Goal: Task Accomplishment & Management: Manage account settings

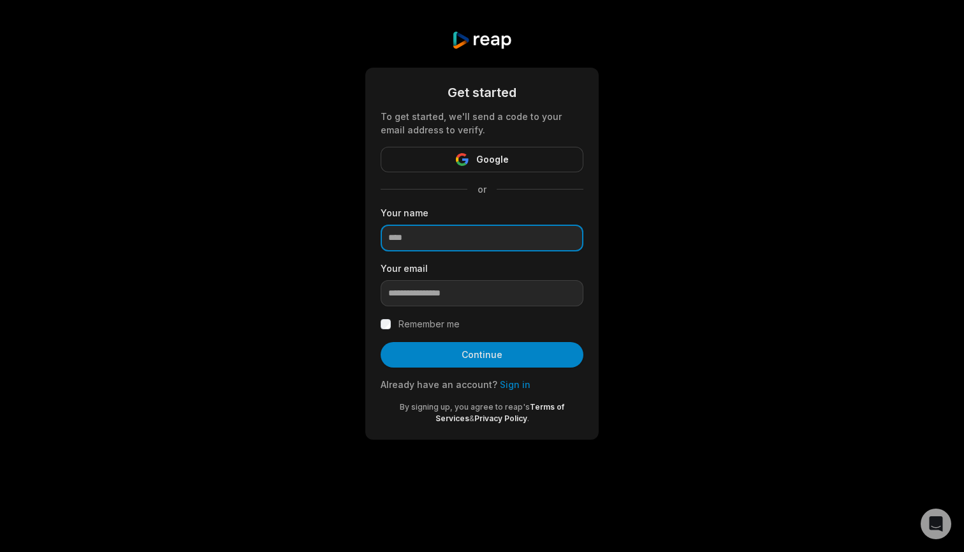
click at [463, 233] on input at bounding box center [482, 237] width 203 height 27
click at [506, 386] on link "Sign in" at bounding box center [515, 384] width 31 height 11
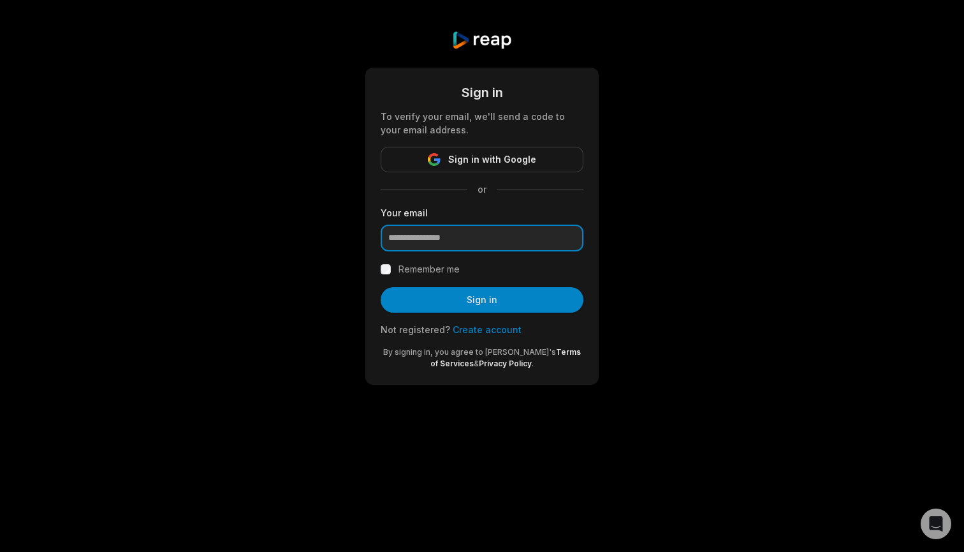
type input "**********"
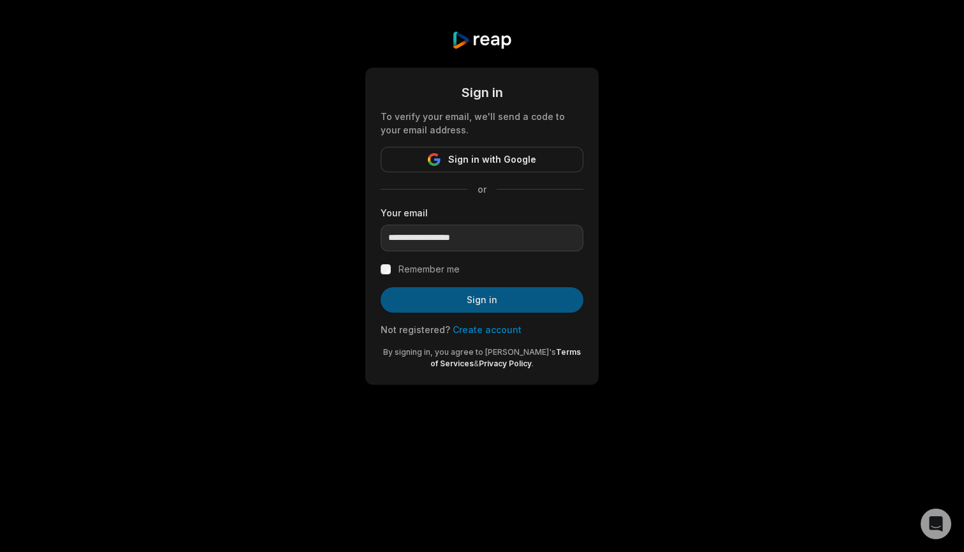
click at [464, 308] on button "Sign in" at bounding box center [482, 300] width 203 height 26
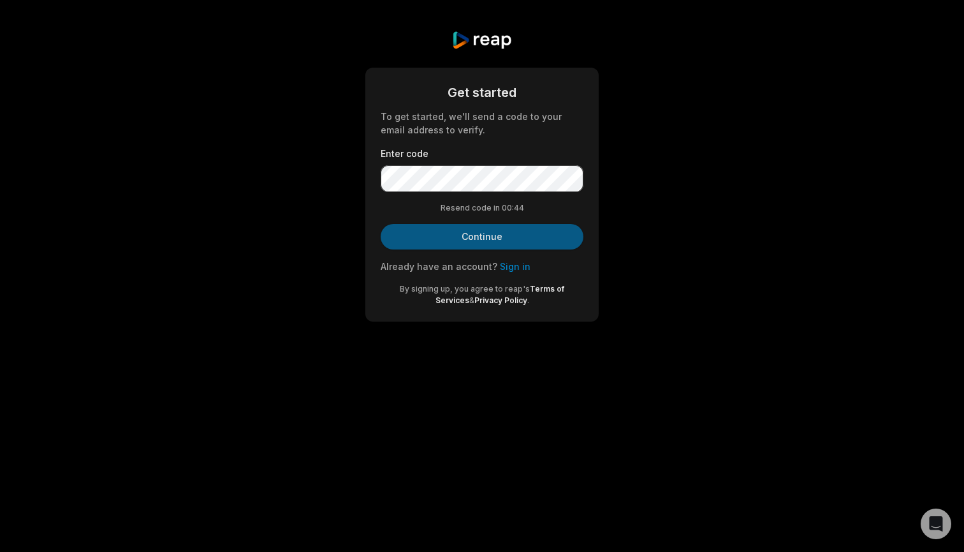
click at [495, 235] on button "Continue" at bounding box center [482, 237] width 203 height 26
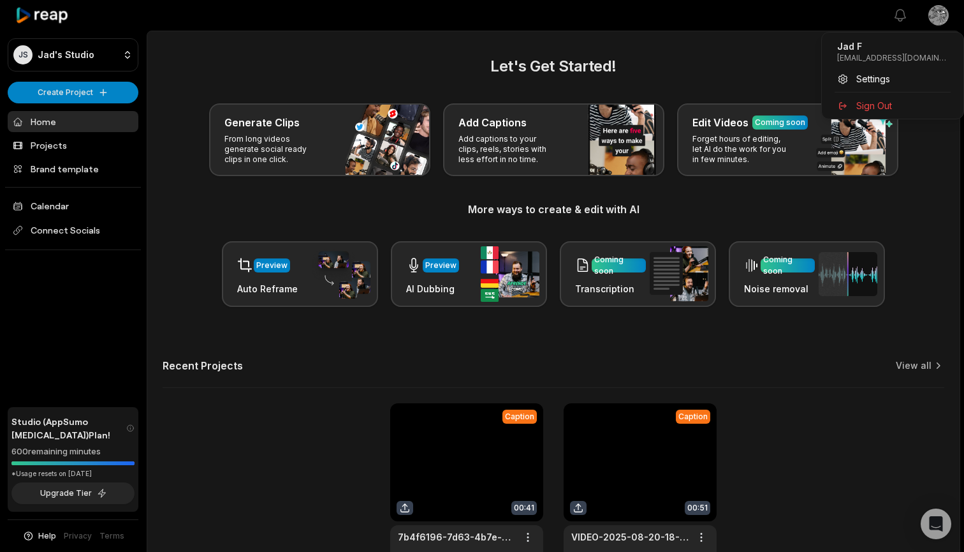
click at [940, 11] on html "JS Jad's Studio Create Project Home Projects Brand template Calendar Connect So…" at bounding box center [482, 276] width 964 height 552
click at [704, 196] on html "JS Jad's Studio Create Project Home Projects Brand template Calendar Connect So…" at bounding box center [482, 276] width 964 height 552
